Goal: Task Accomplishment & Management: Complete application form

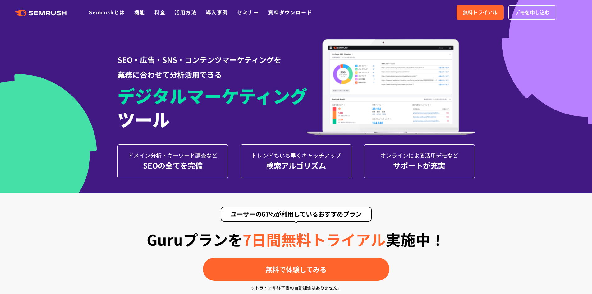
click at [197, 166] on div "SEOの全てを完備" at bounding box center [173, 165] width 98 height 12
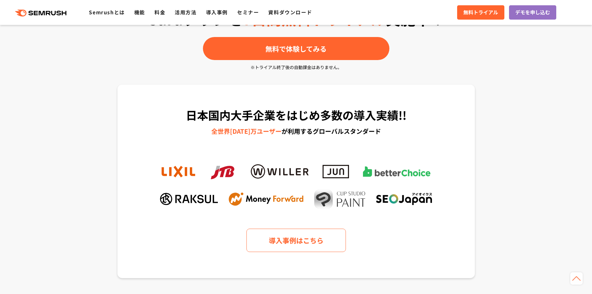
scroll to position [221, 0]
click at [179, 15] on link "活用方法" at bounding box center [186, 11] width 22 height 7
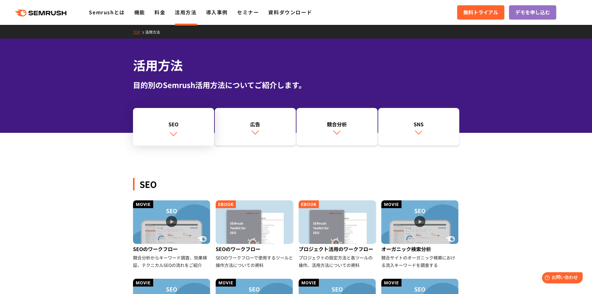
click at [179, 134] on link "SEO" at bounding box center [173, 127] width 81 height 38
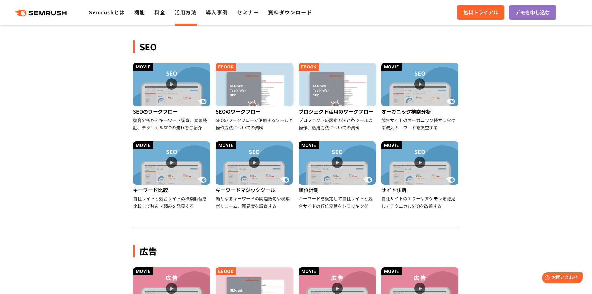
scroll to position [143, 0]
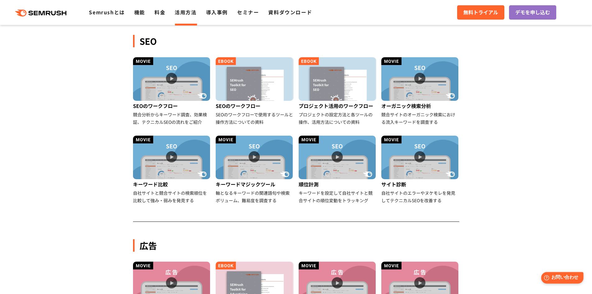
click at [561, 278] on span "お問い合わせ" at bounding box center [564, 277] width 27 height 6
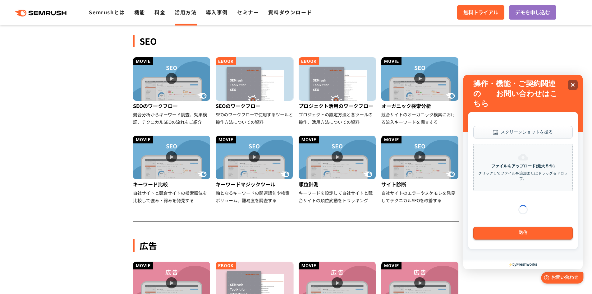
scroll to position [0, 0]
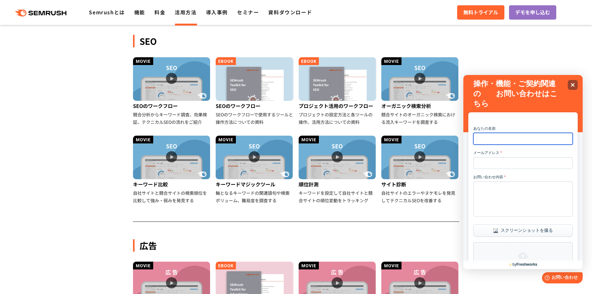
click at [506, 137] on input "あなたの名前" at bounding box center [522, 139] width 99 height 12
type input "***"
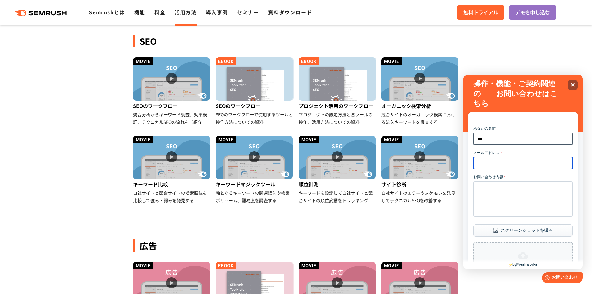
type input "**********"
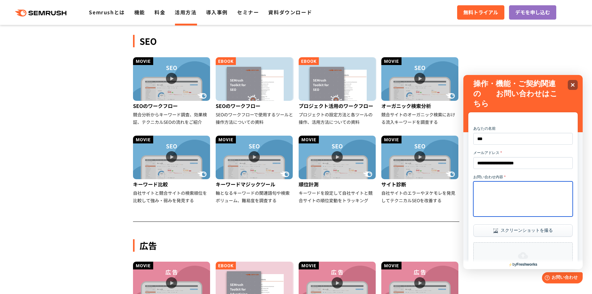
click at [522, 196] on textarea "お問い合わせ内容 *" at bounding box center [522, 198] width 99 height 35
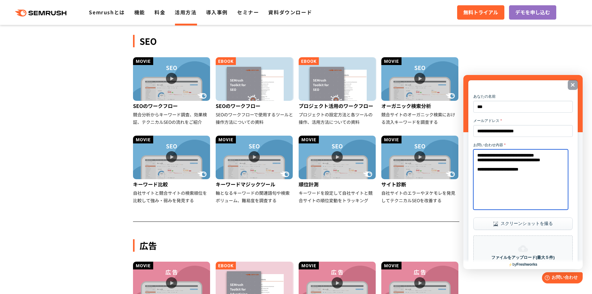
scroll to position [105, 0]
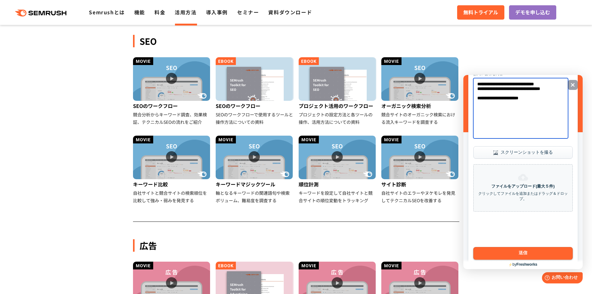
type textarea "**********"
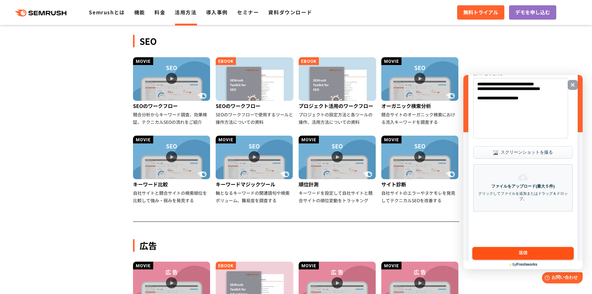
click at [517, 254] on button "送信" at bounding box center [522, 253] width 101 height 13
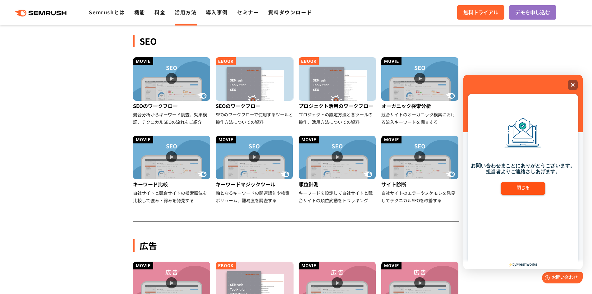
click at [520, 186] on button "閉じる" at bounding box center [523, 188] width 44 height 13
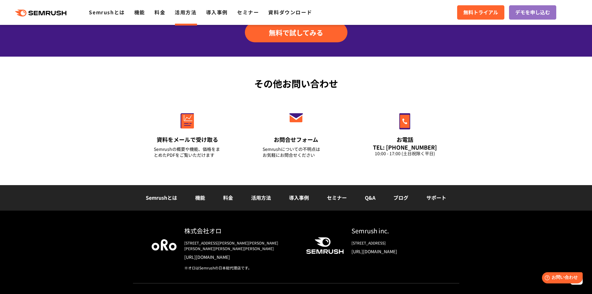
scroll to position [866, 0]
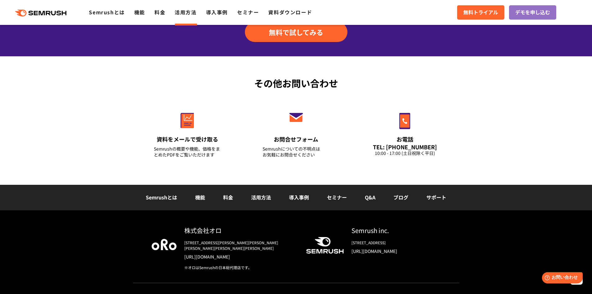
click at [228, 196] on link "料金" at bounding box center [228, 196] width 10 height 7
